Goal: Task Accomplishment & Management: Manage account settings

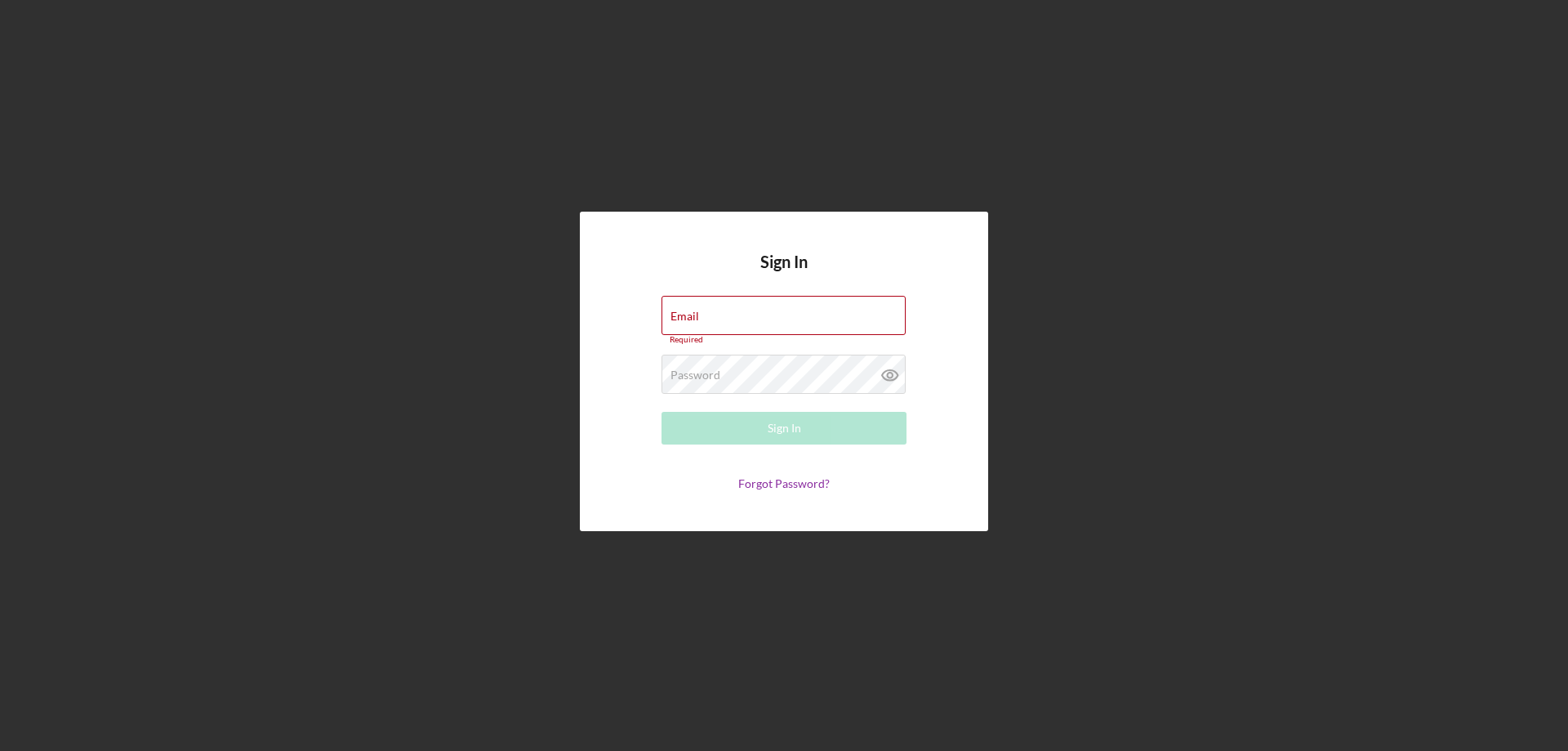
click at [726, 317] on div "Email Required" at bounding box center [784, 320] width 245 height 49
click at [754, 319] on input "Email" at bounding box center [784, 315] width 244 height 39
type input "[EMAIL_ADDRESS][DOMAIN_NAME]"
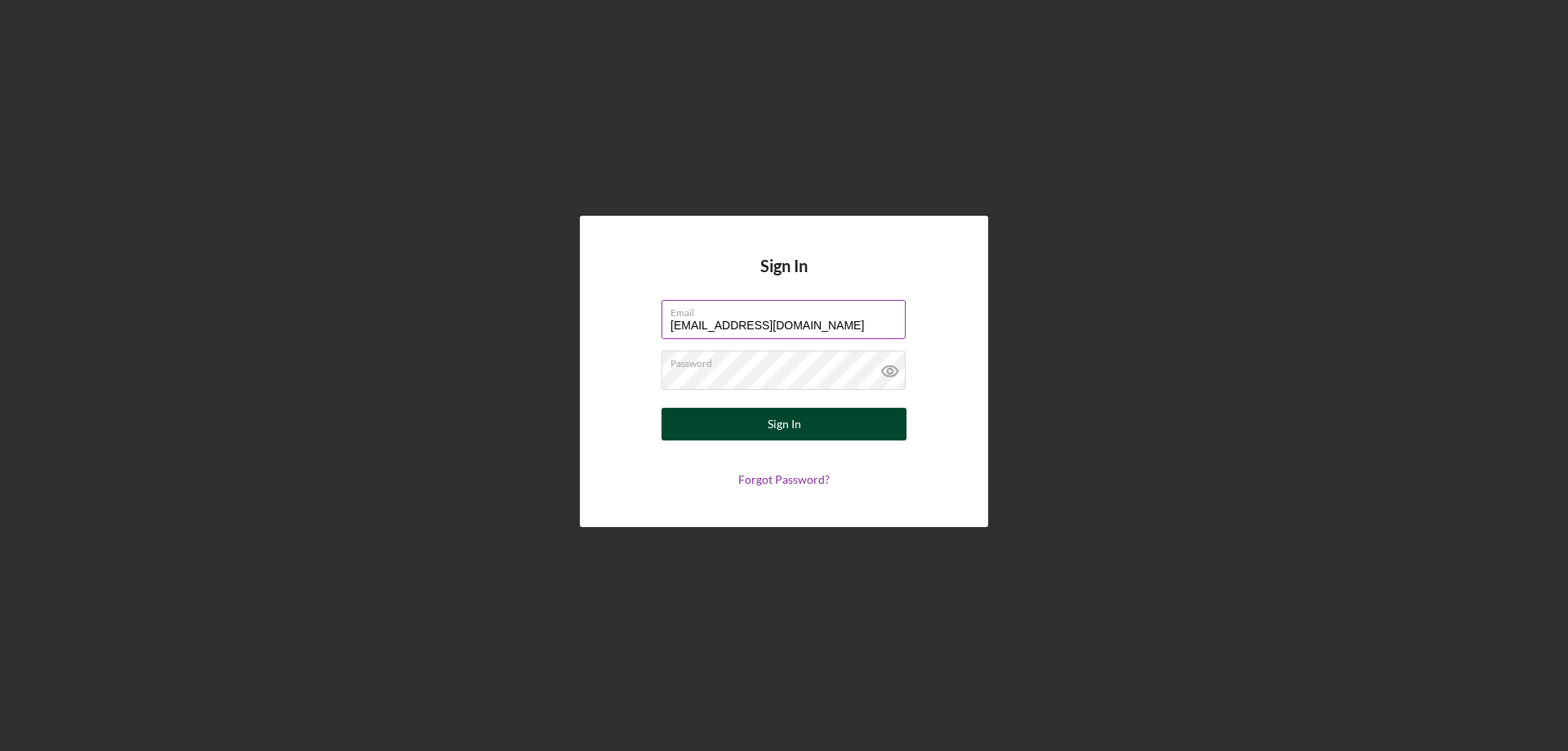
click at [793, 424] on div "Sign In" at bounding box center [785, 424] width 33 height 33
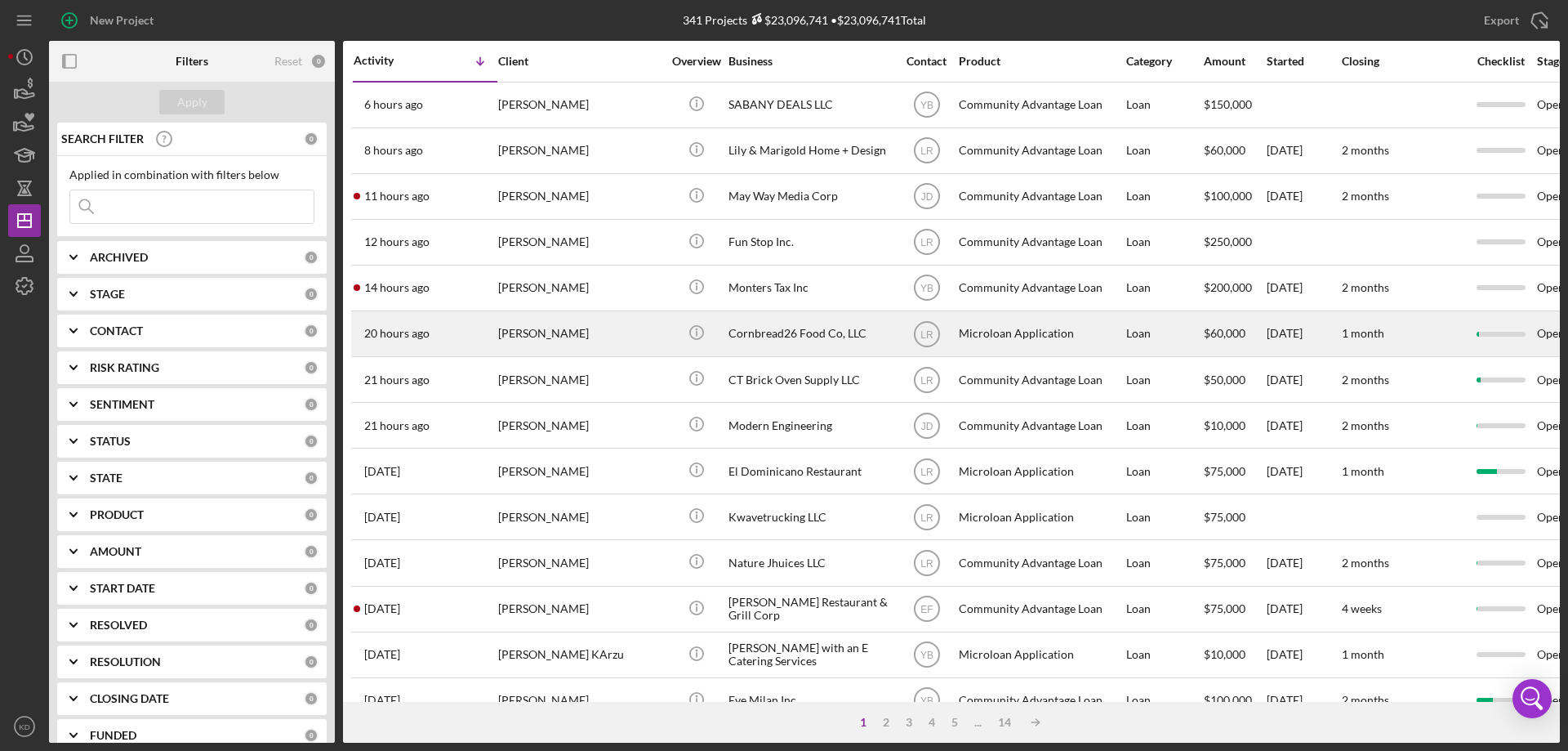
click at [787, 332] on div "Cornbread26 Food Co, LLC" at bounding box center [810, 334] width 163 height 44
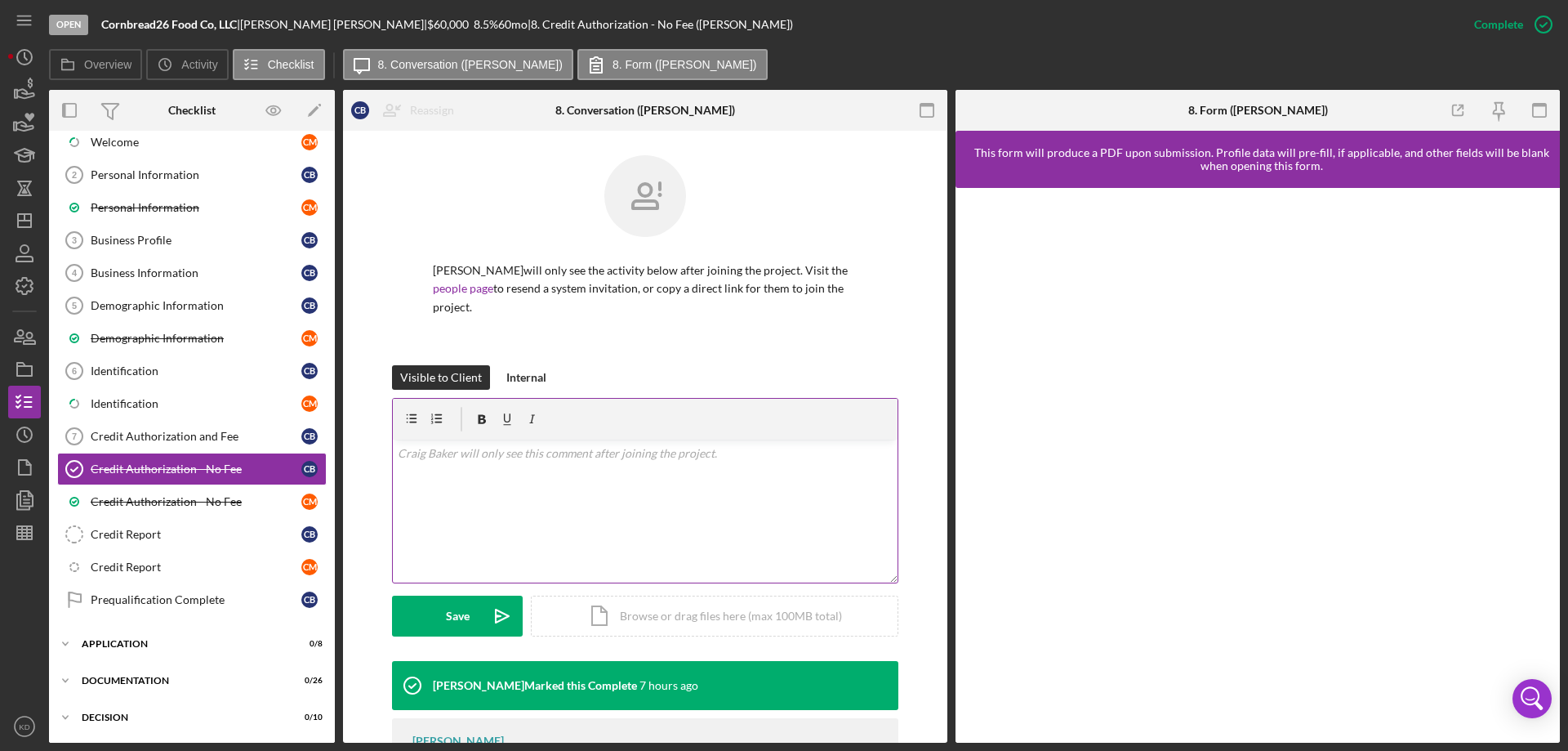
scroll to position [148, 0]
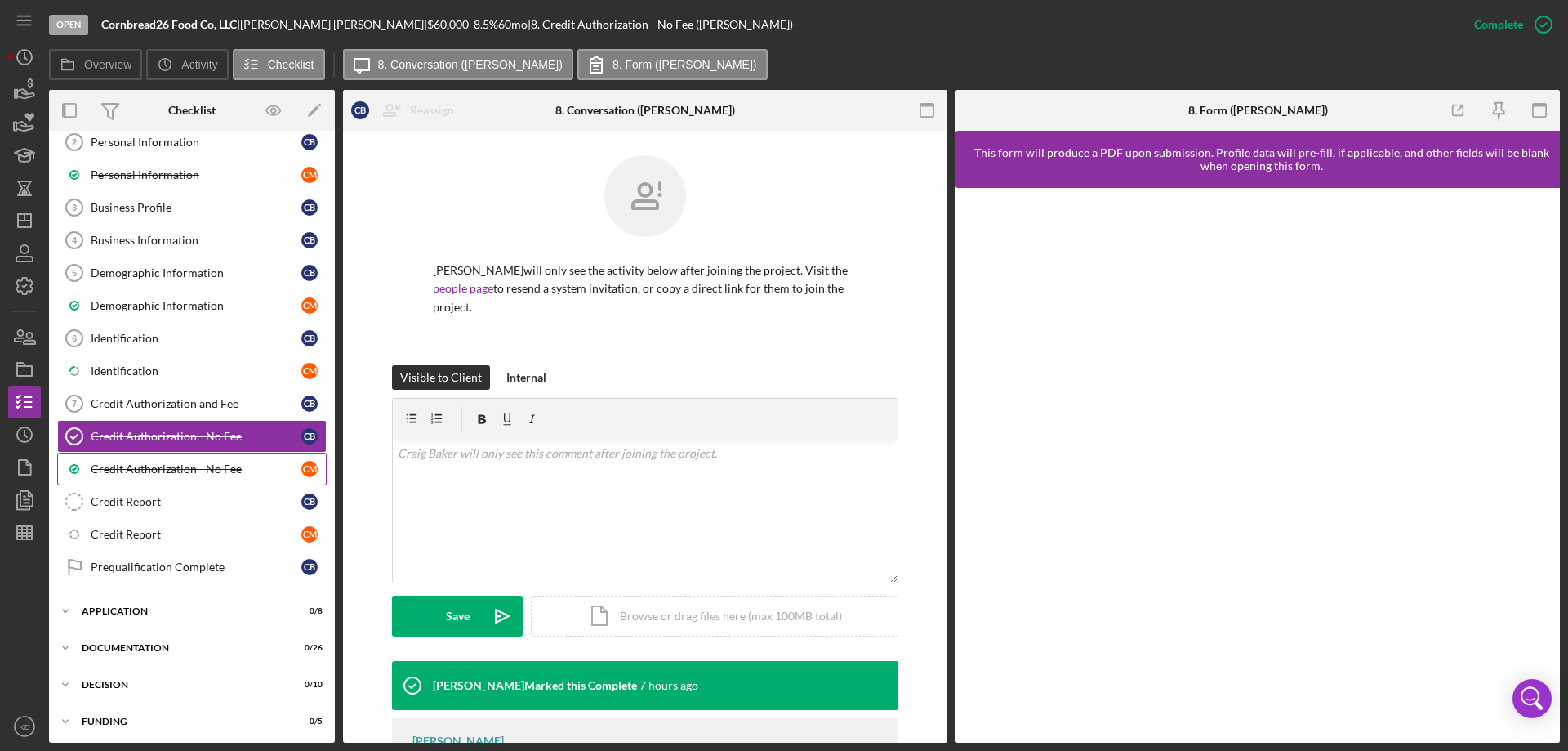
click at [159, 474] on div "Credit Authorization - No Fee" at bounding box center [196, 470] width 211 height 13
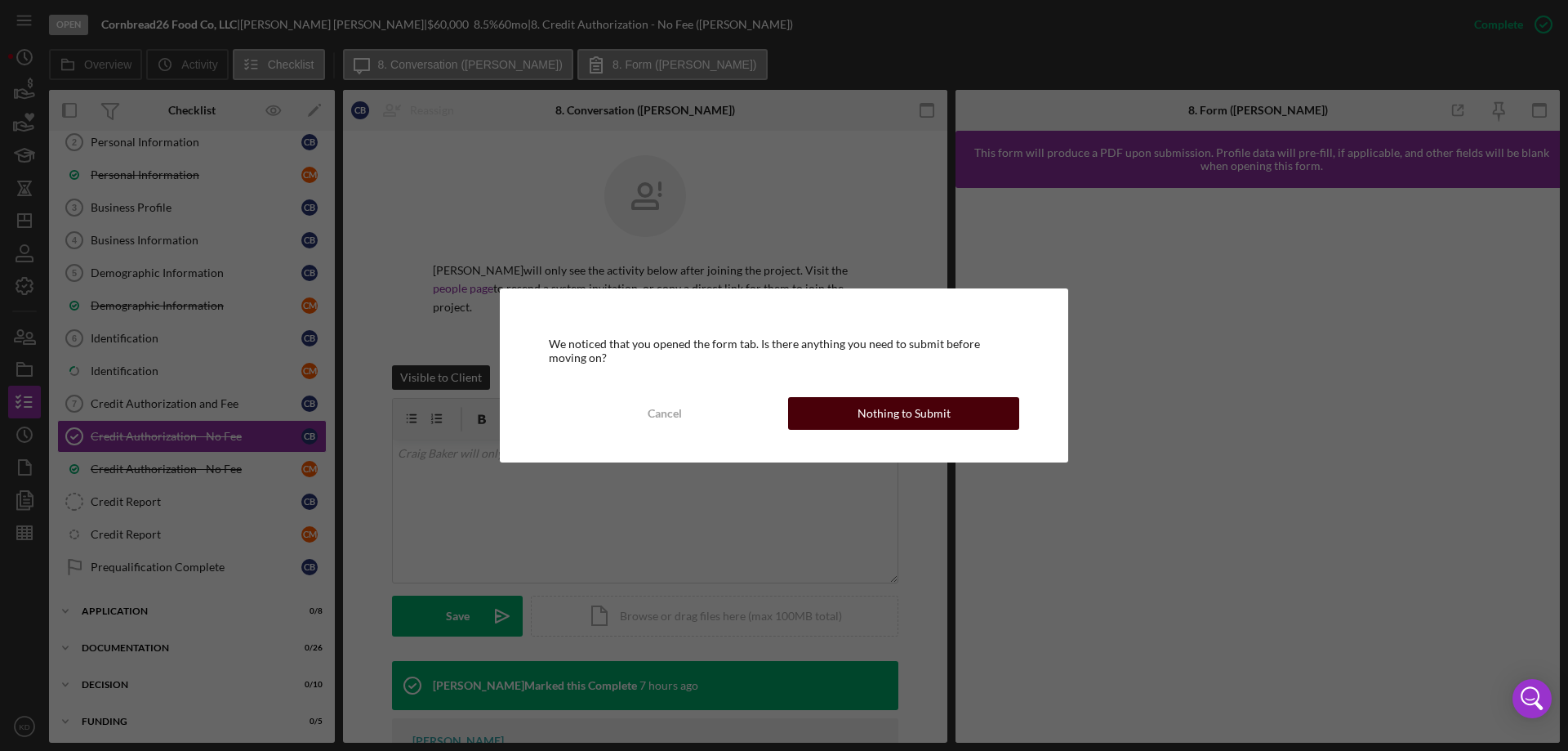
click at [885, 415] on div "Nothing to Submit" at bounding box center [904, 413] width 93 height 33
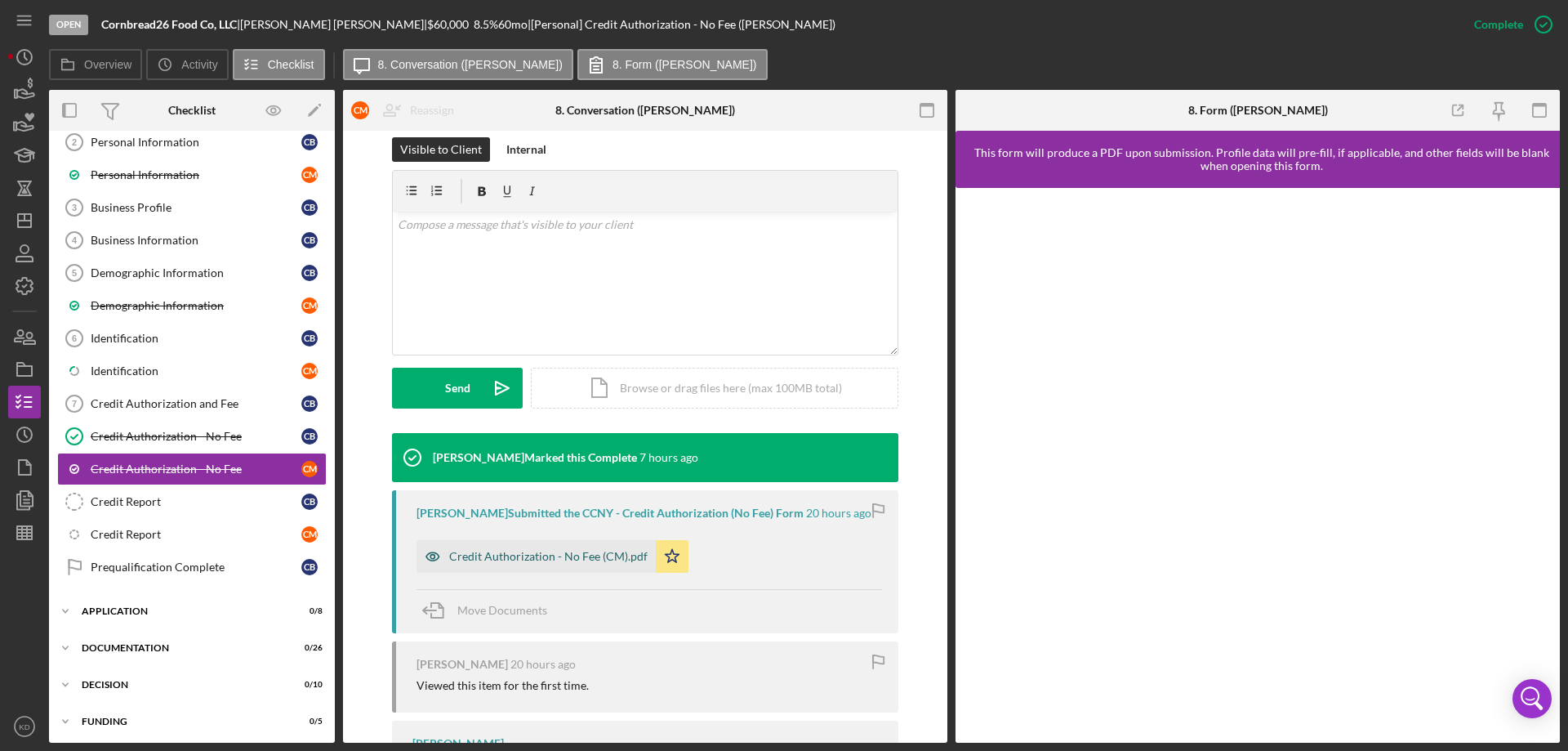
scroll to position [244, 0]
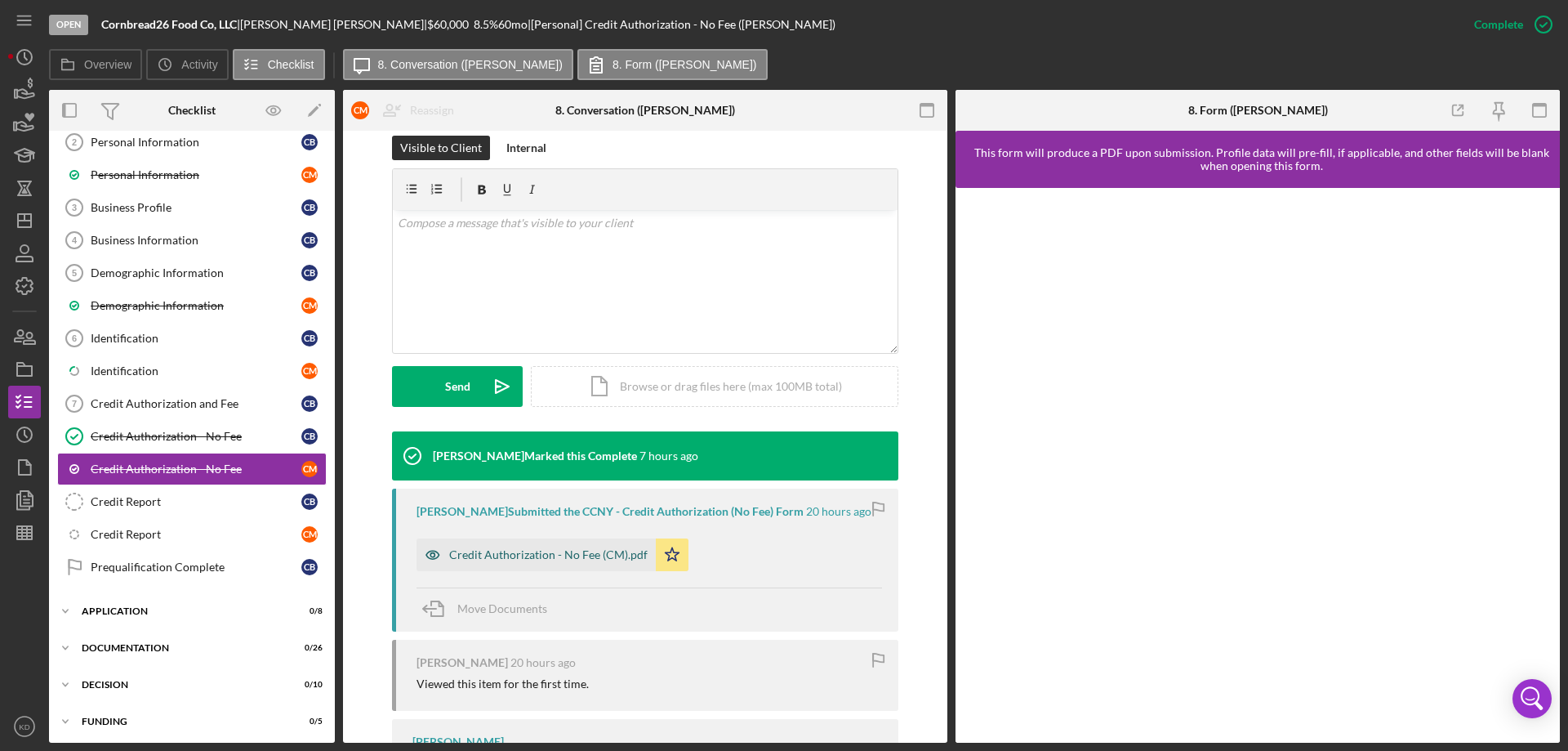
click at [556, 558] on div "Credit Authorization - No Fee (CM).pdf" at bounding box center [548, 555] width 198 height 13
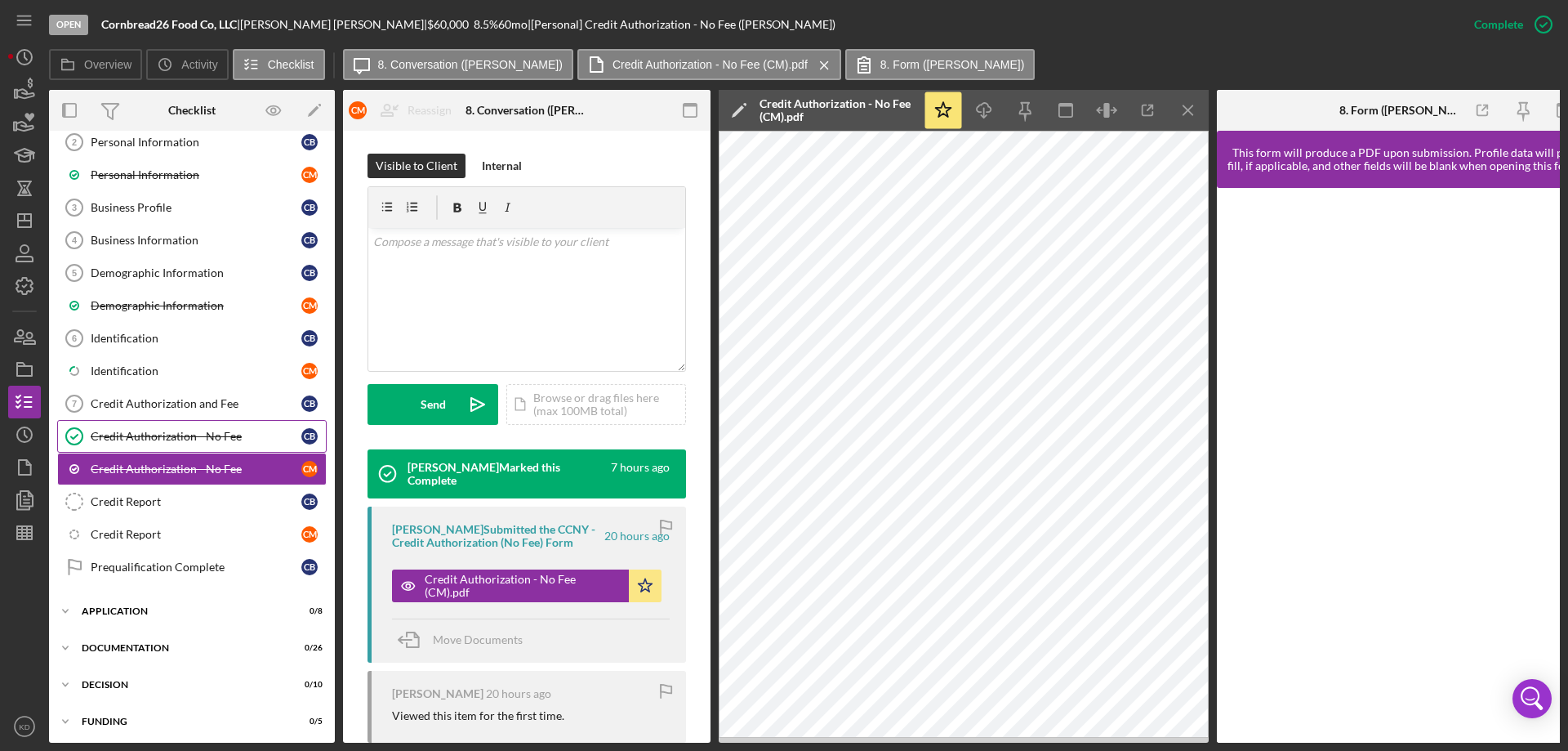
click at [115, 435] on div "Credit Authorization - No Fee" at bounding box center [196, 436] width 211 height 13
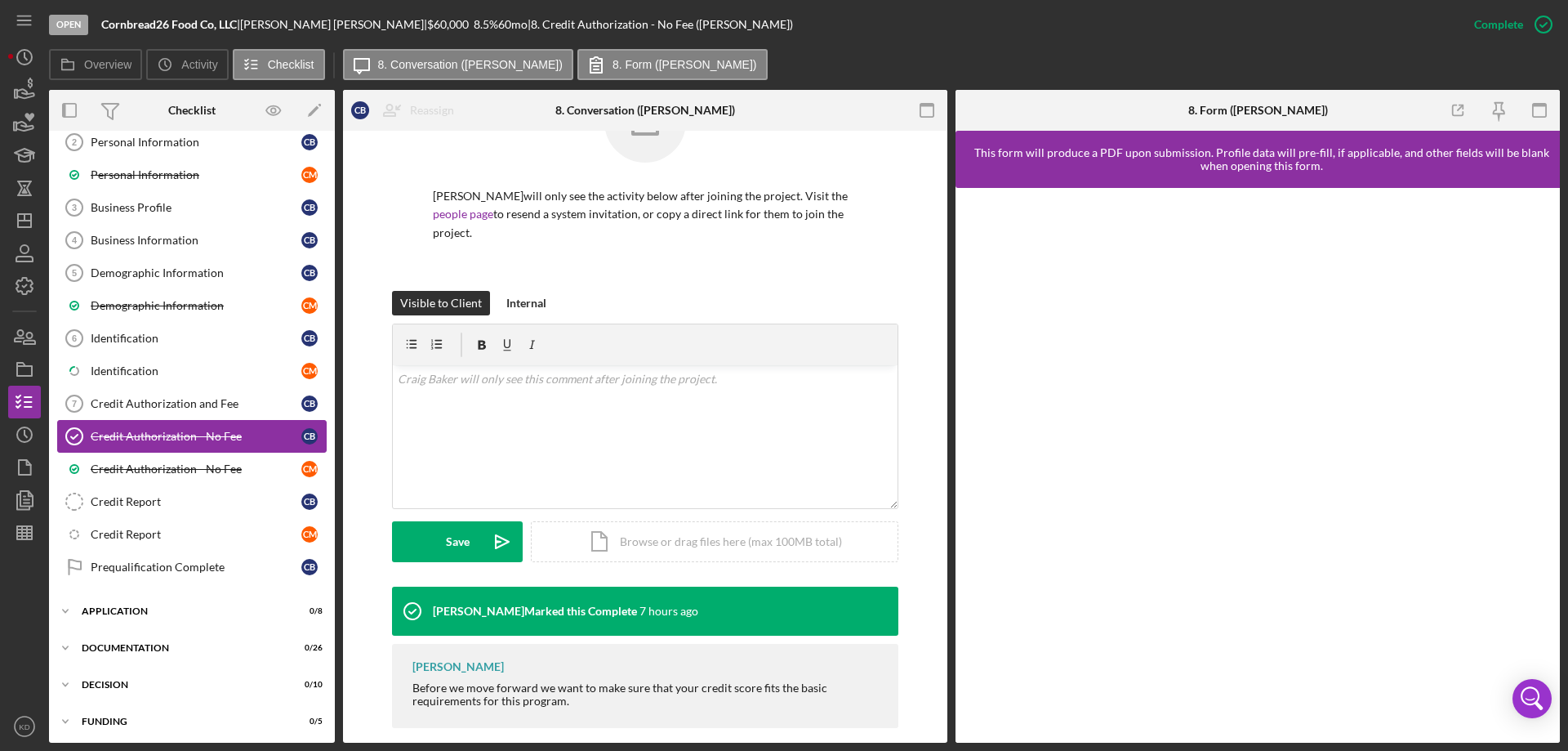
scroll to position [149, 0]
click at [35, 223] on icon "Icon/Dashboard" at bounding box center [24, 220] width 41 height 41
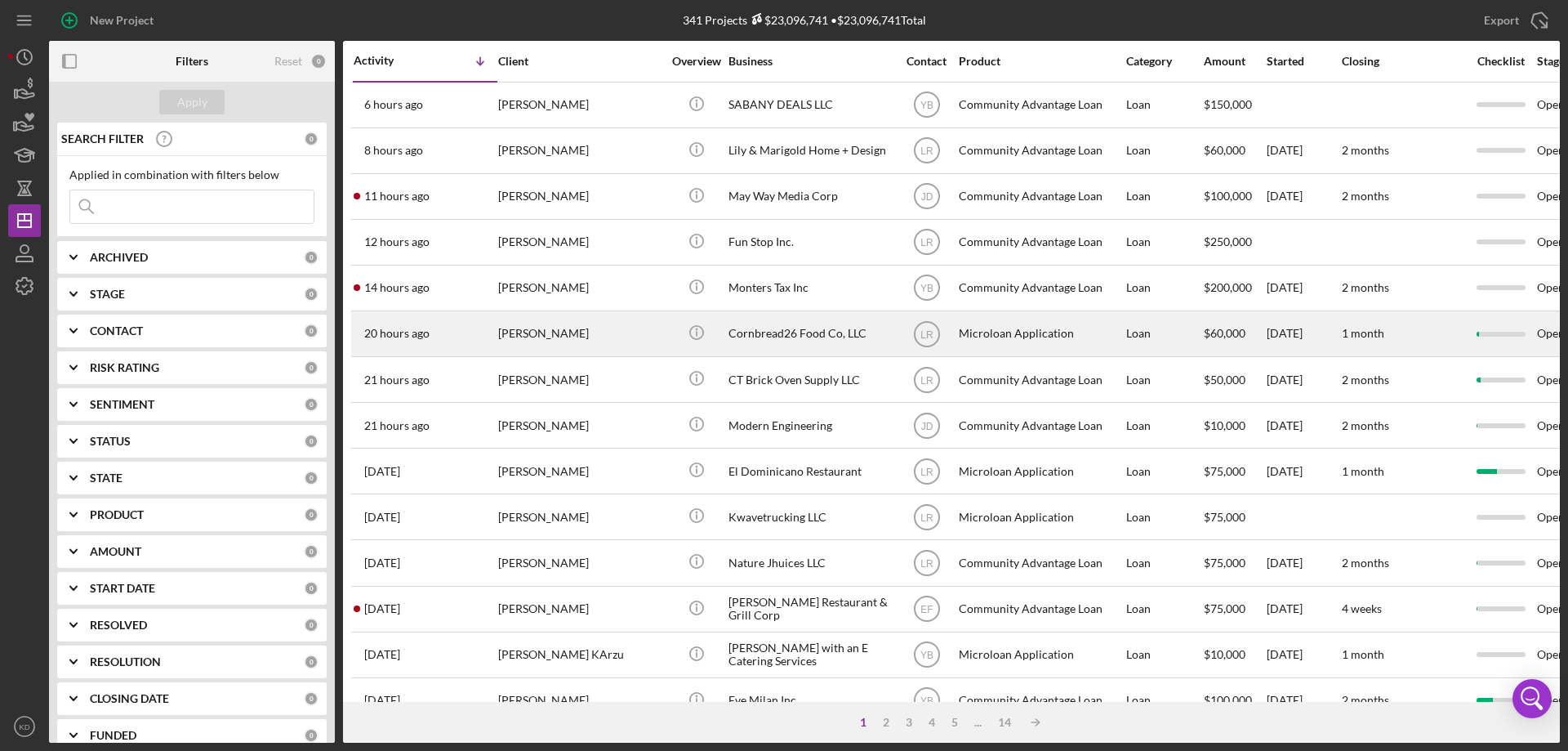
click at [792, 330] on div "Cornbread26 Food Co, LLC" at bounding box center [810, 334] width 163 height 44
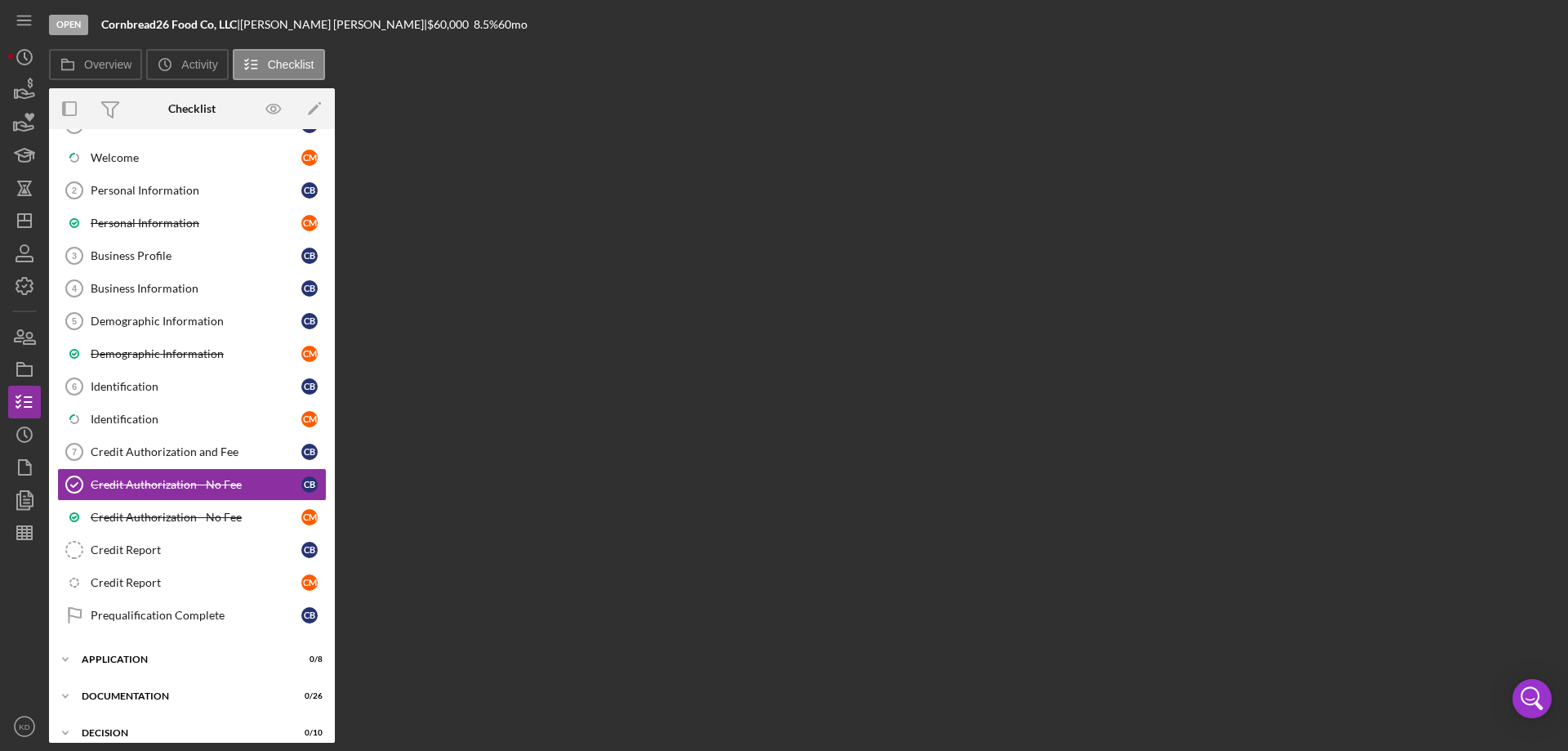
scroll to position [147, 0]
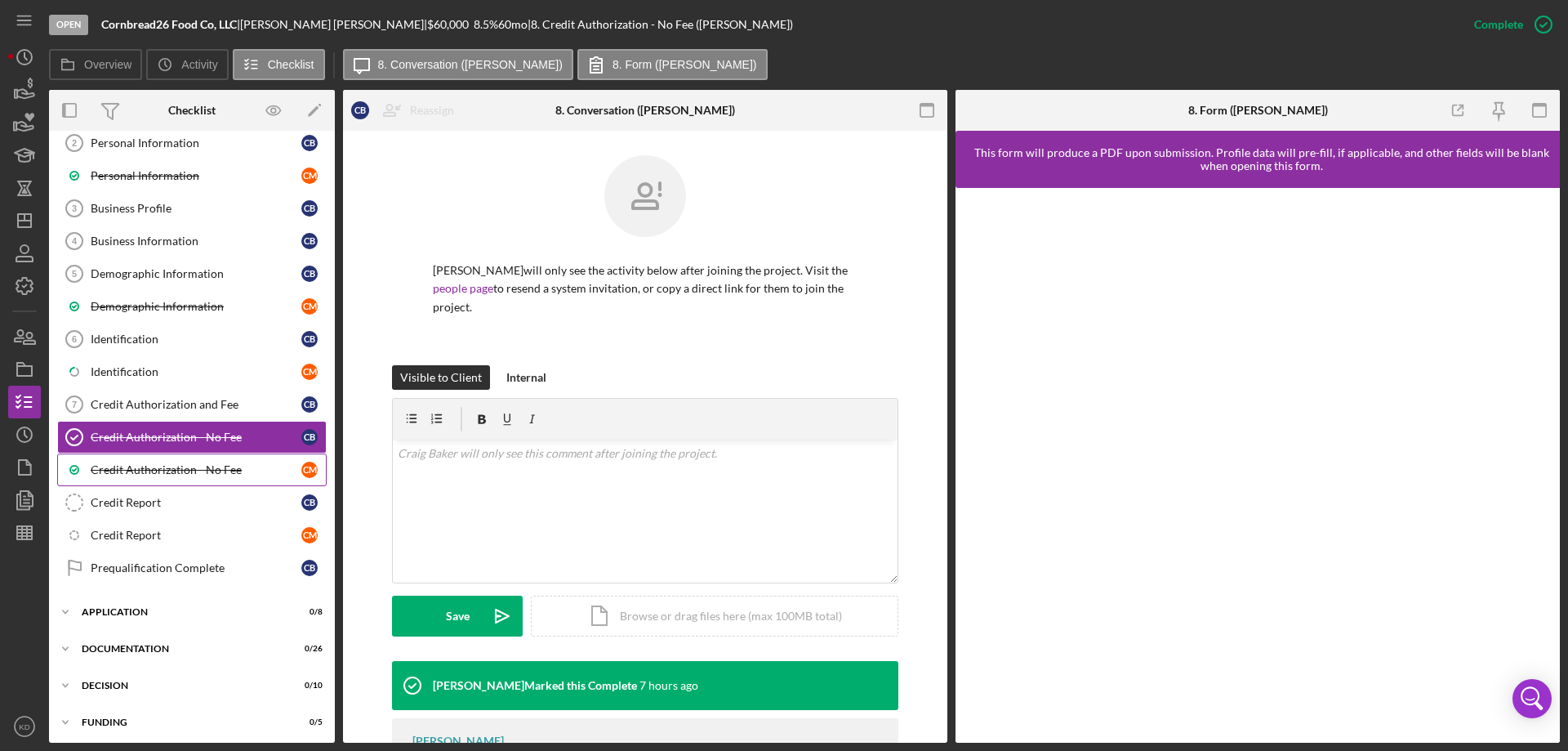
click at [136, 471] on div "Credit Authorization - No Fee" at bounding box center [196, 470] width 211 height 13
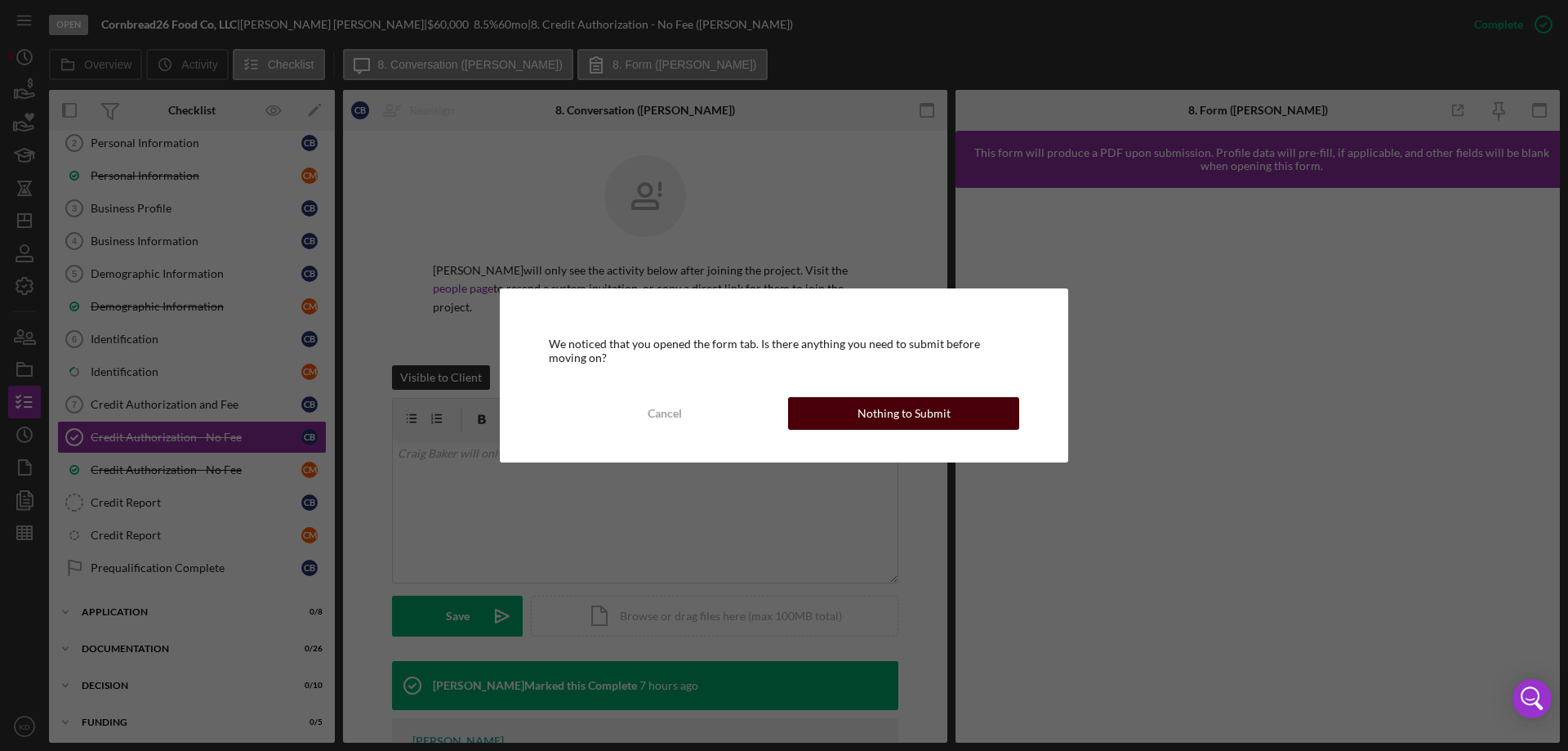
click at [842, 421] on button "Nothing to Submit" at bounding box center [904, 413] width 231 height 33
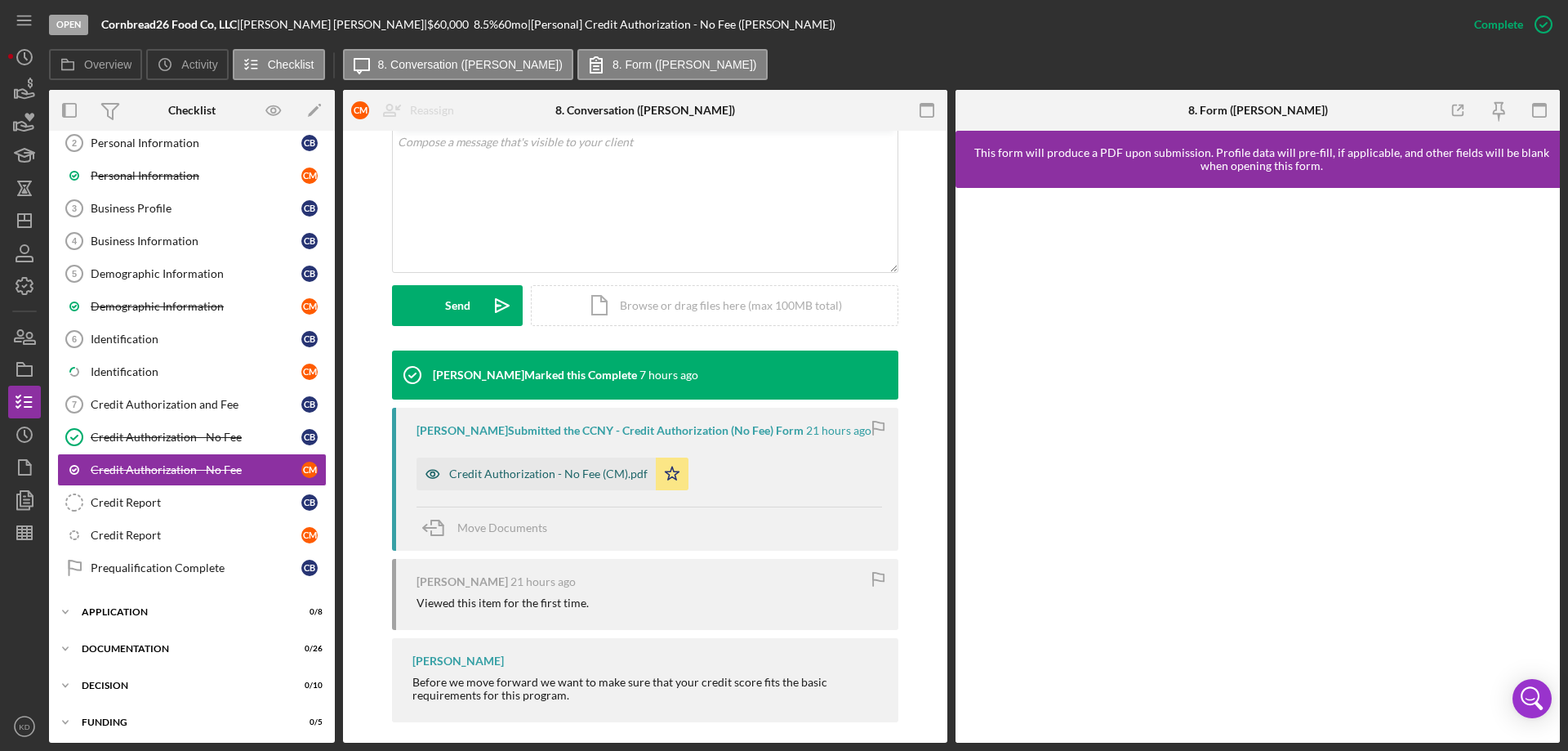
scroll to position [326, 0]
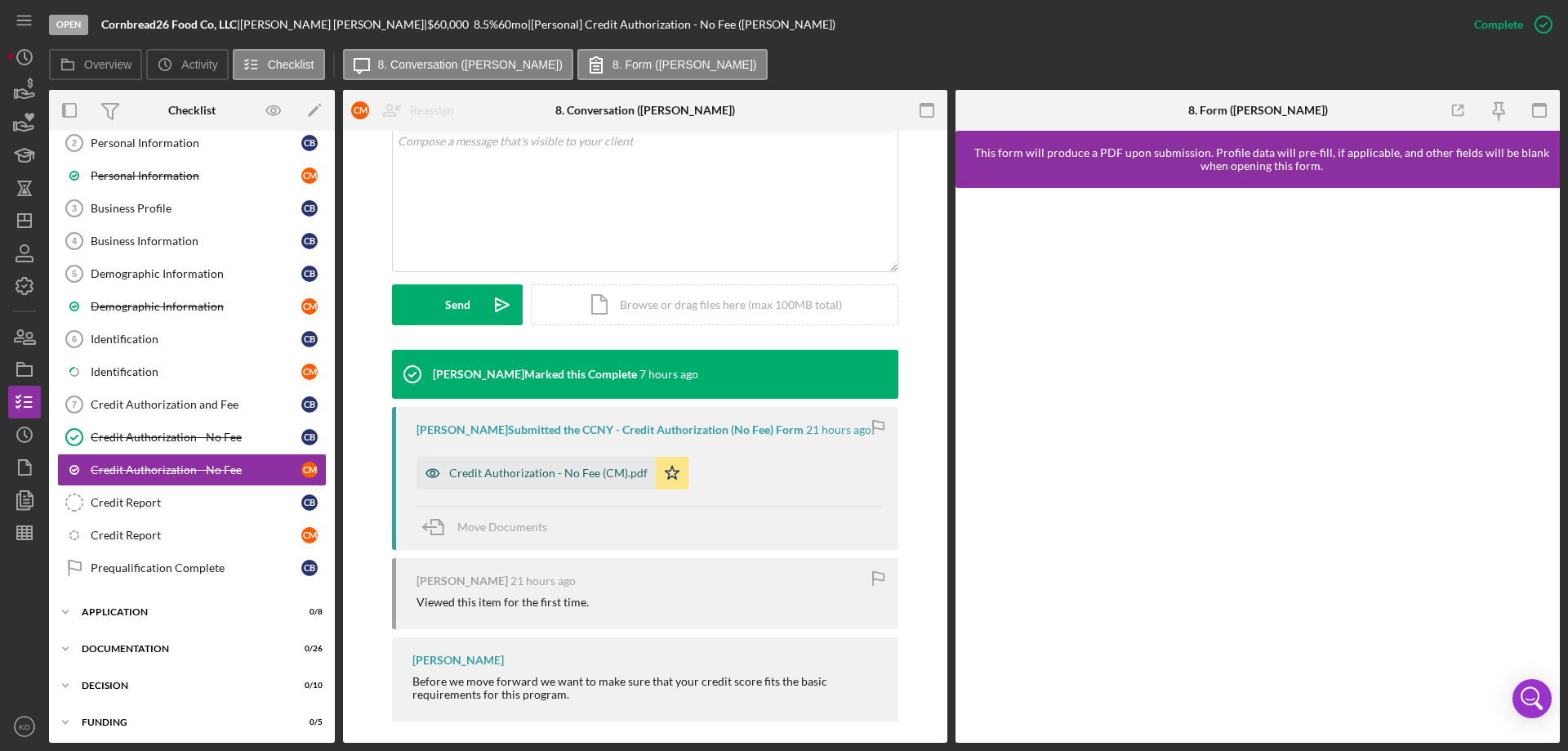
click at [519, 469] on div "Credit Authorization - No Fee (CM).pdf" at bounding box center [548, 473] width 198 height 13
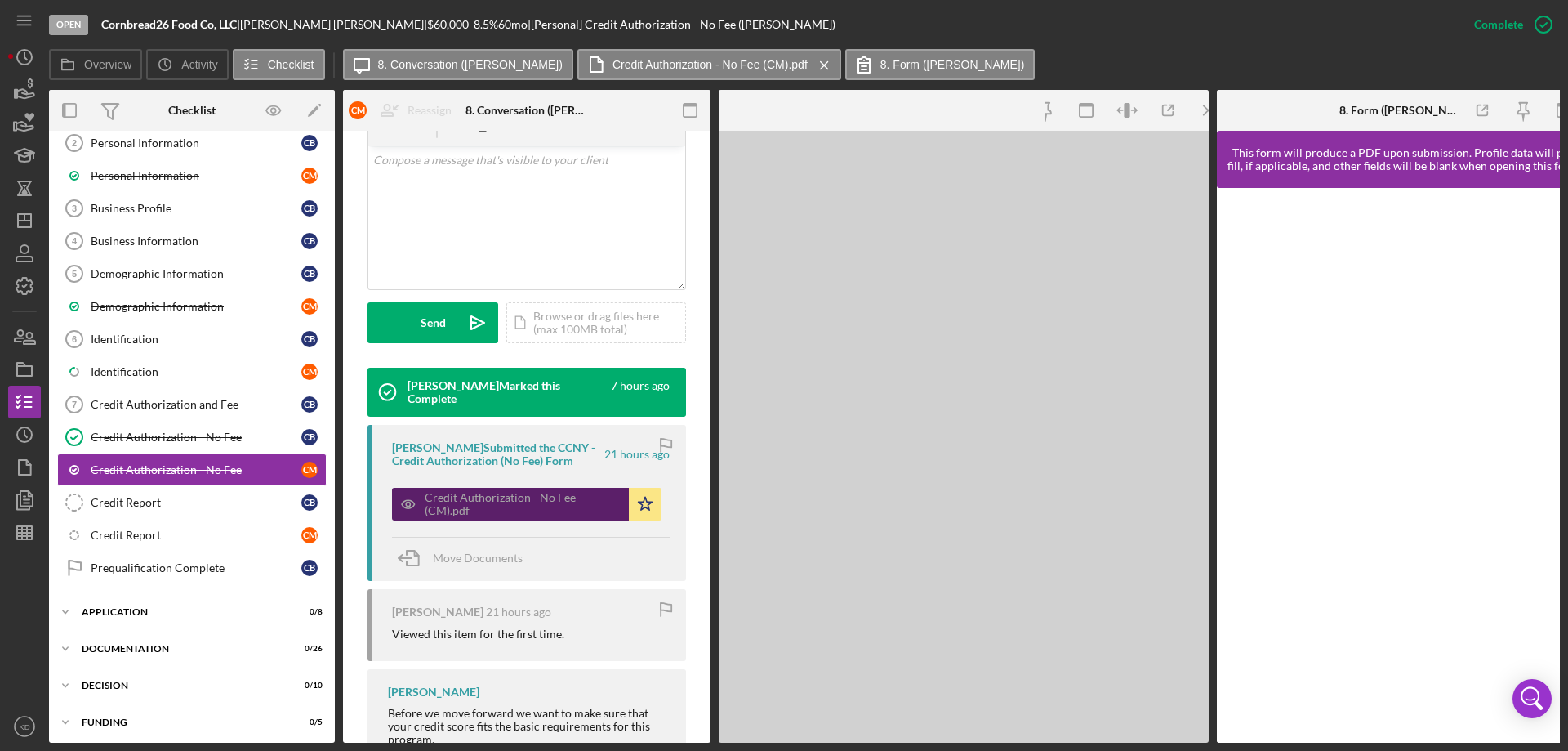
scroll to position [345, 0]
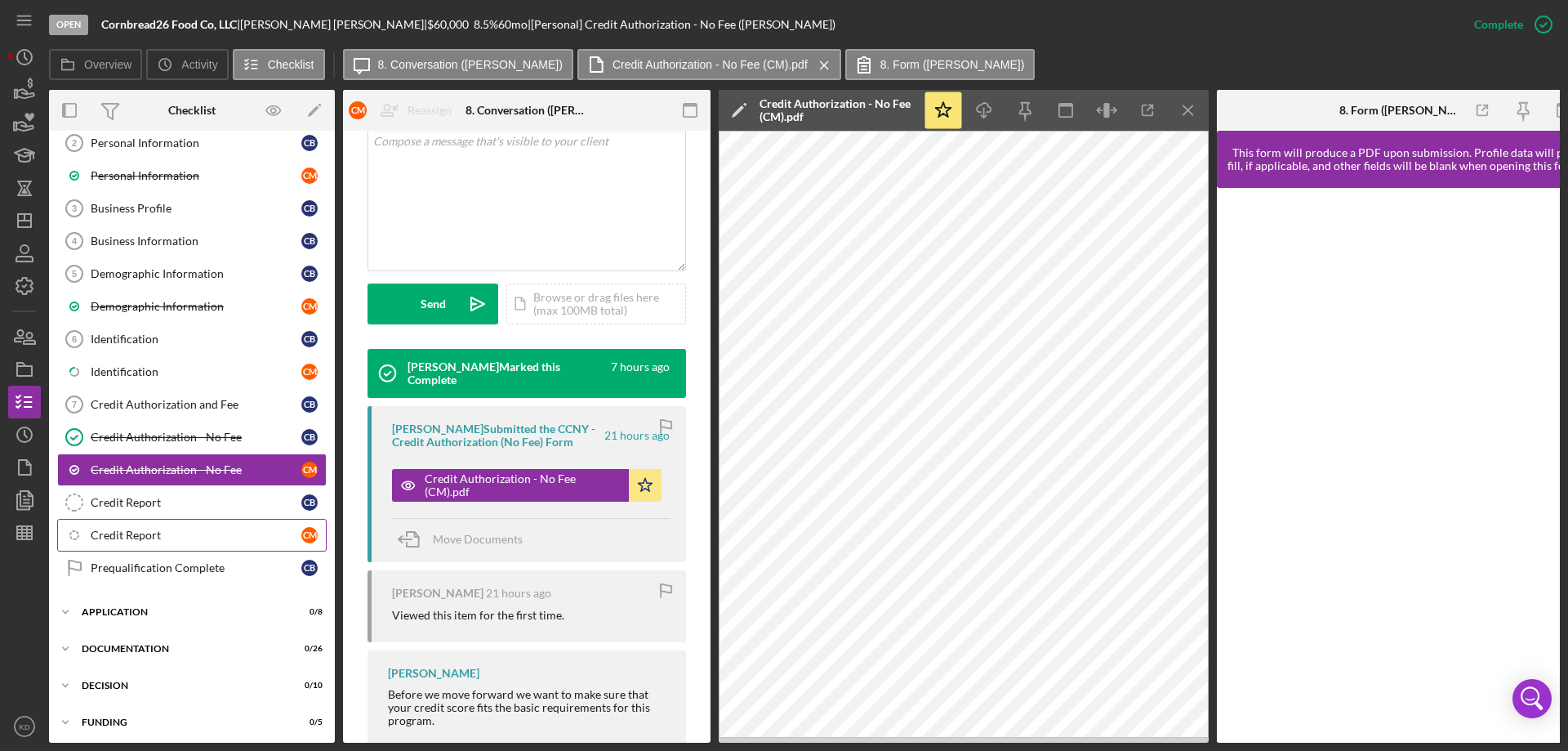
click at [124, 532] on div "Credit Report" at bounding box center [196, 536] width 211 height 13
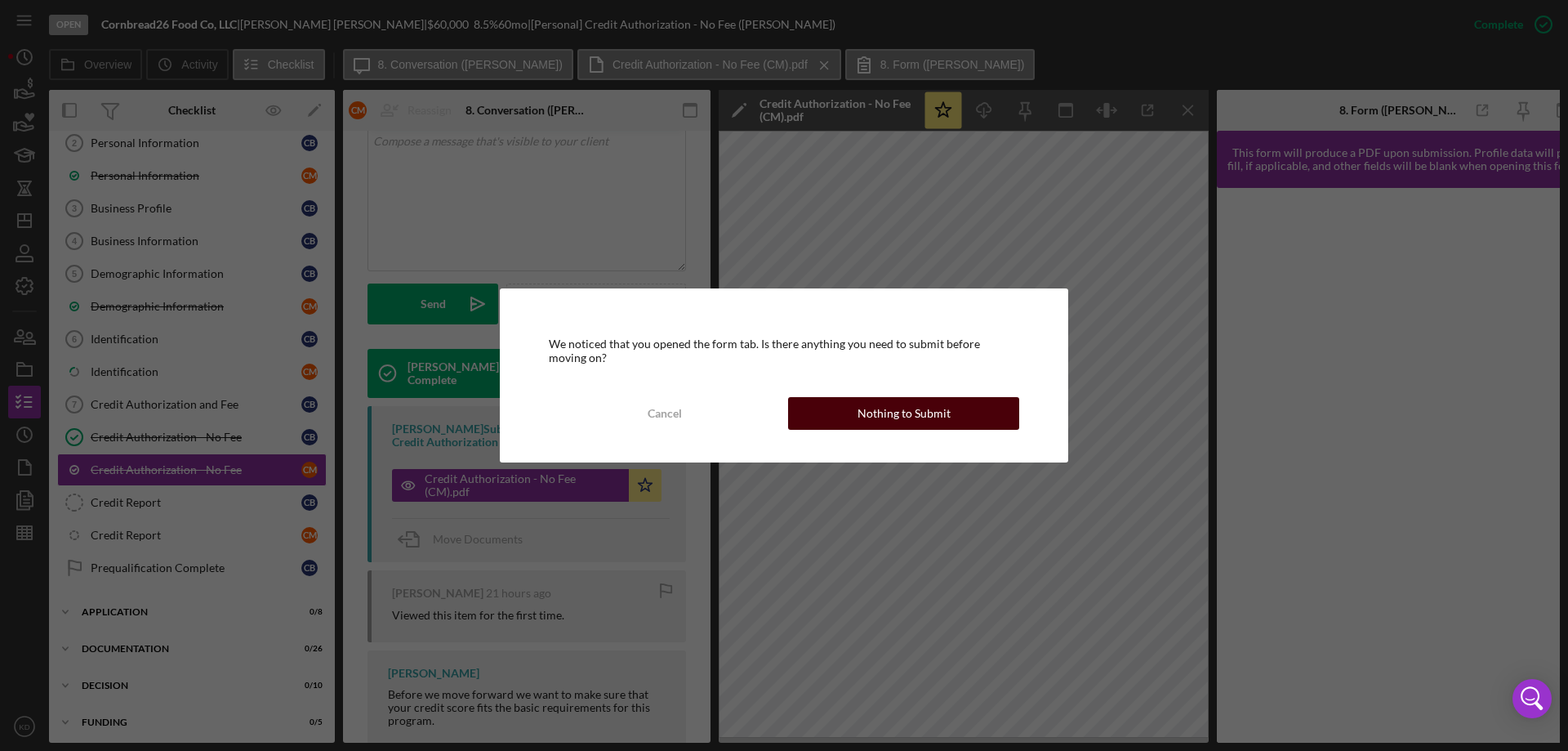
click at [881, 413] on div "Nothing to Submit" at bounding box center [904, 413] width 93 height 33
